Goal: Task Accomplishment & Management: Manage account settings

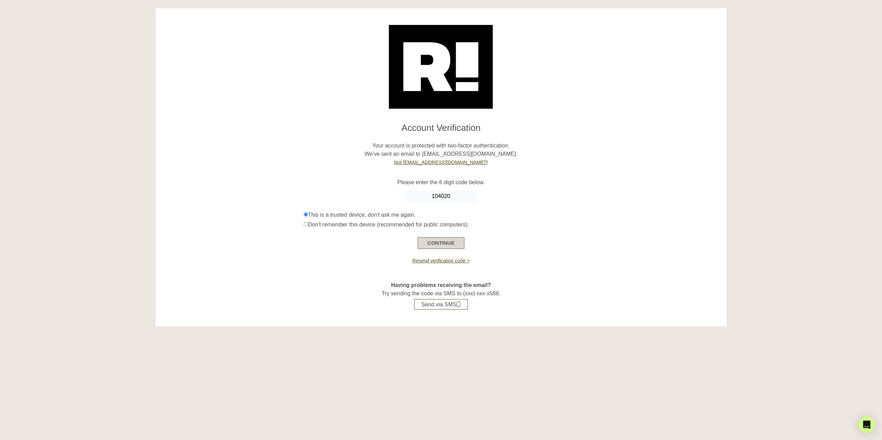
type input "104020"
click at [441, 247] on button "CONTINUE" at bounding box center [440, 243] width 46 height 12
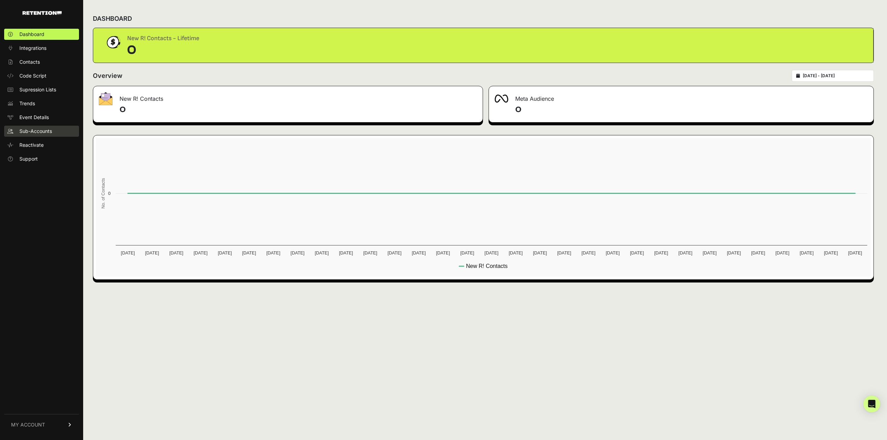
click at [28, 131] on span "Sub-Accounts" at bounding box center [35, 131] width 33 height 7
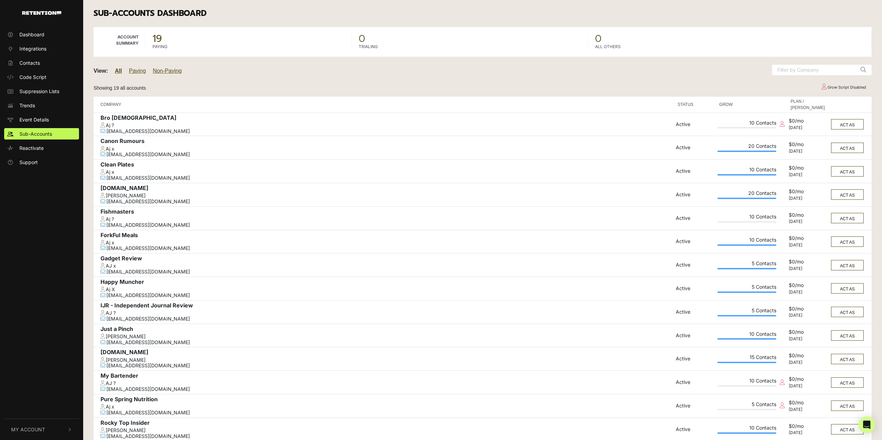
scroll to position [125, 0]
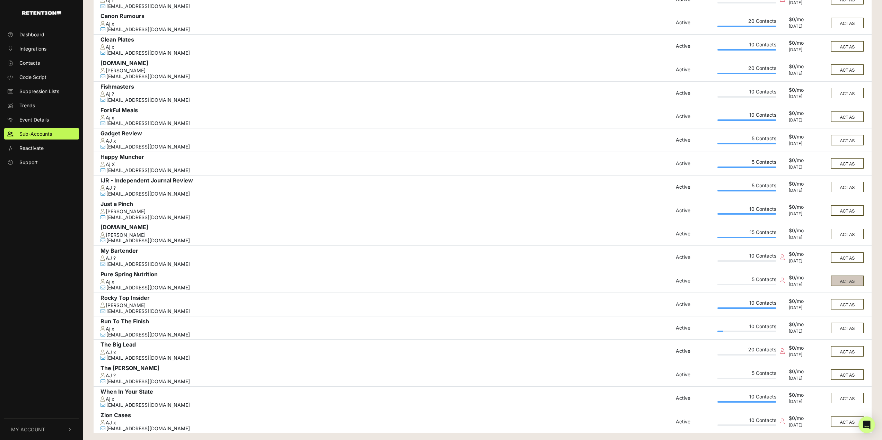
click at [852, 281] on button "ACT AS" at bounding box center [847, 281] width 33 height 10
